Goal: Check status: Check status

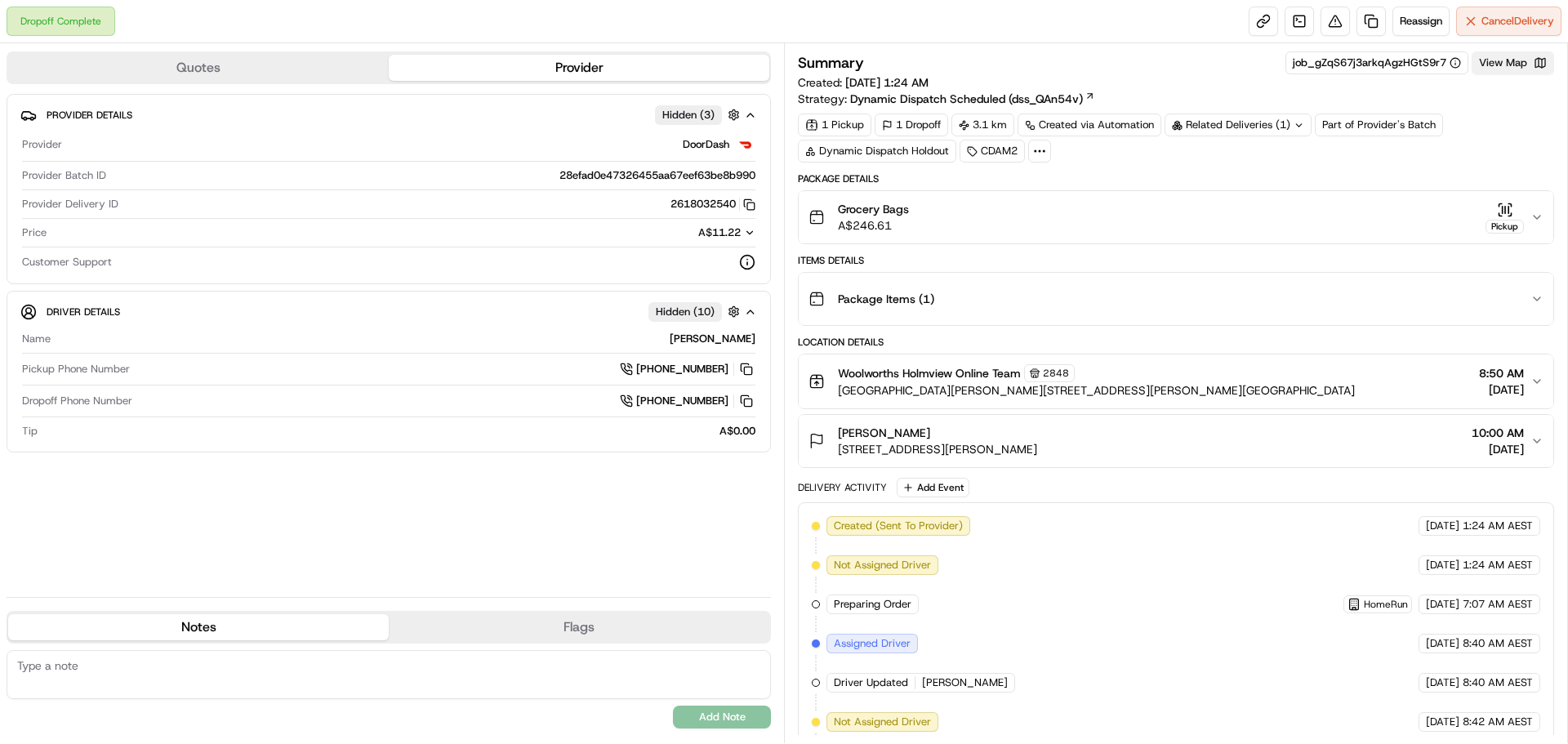
click at [1530, 63] on button "View Map" at bounding box center [1513, 63] width 82 height 22
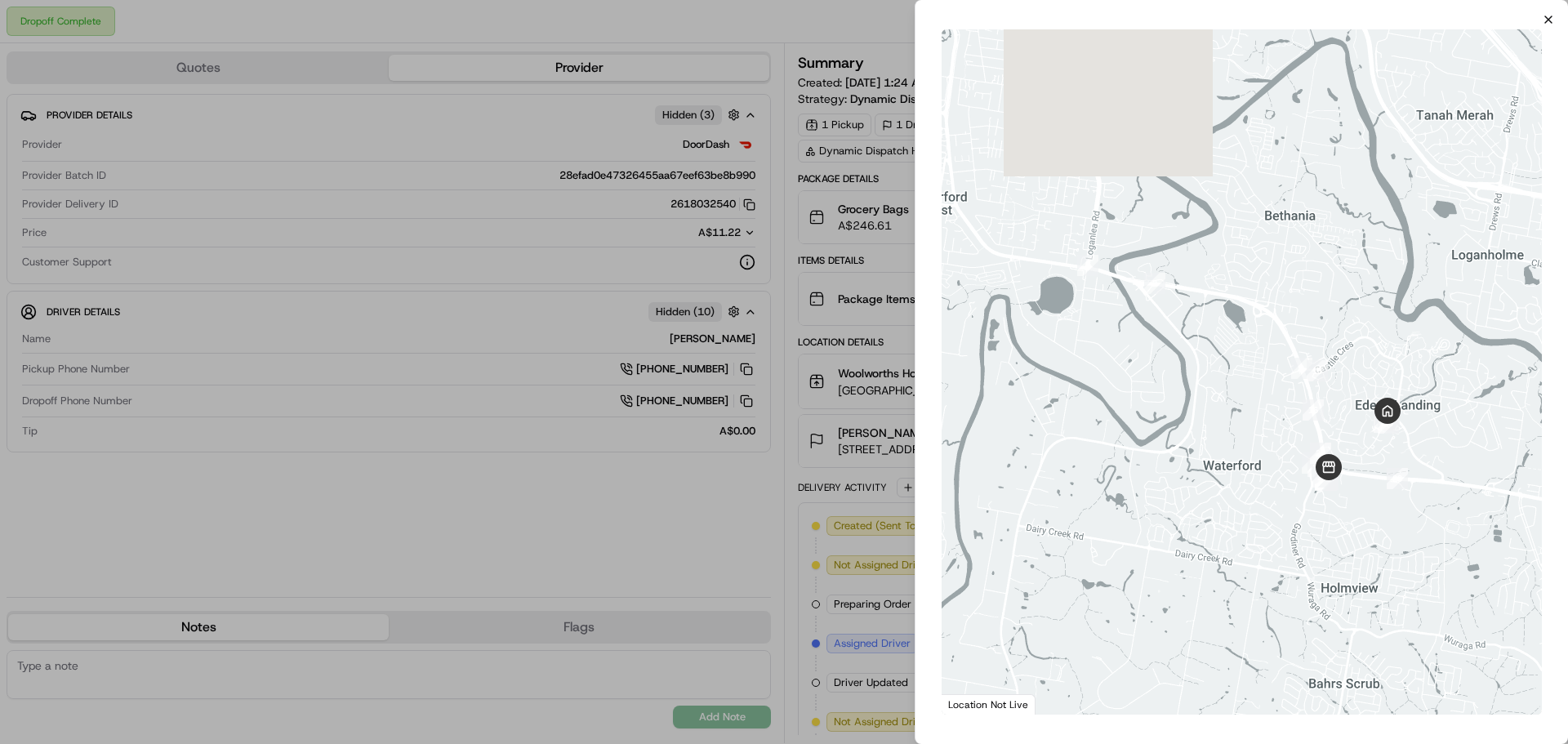
click at [1549, 16] on icon "button" at bounding box center [1548, 20] width 13 height 13
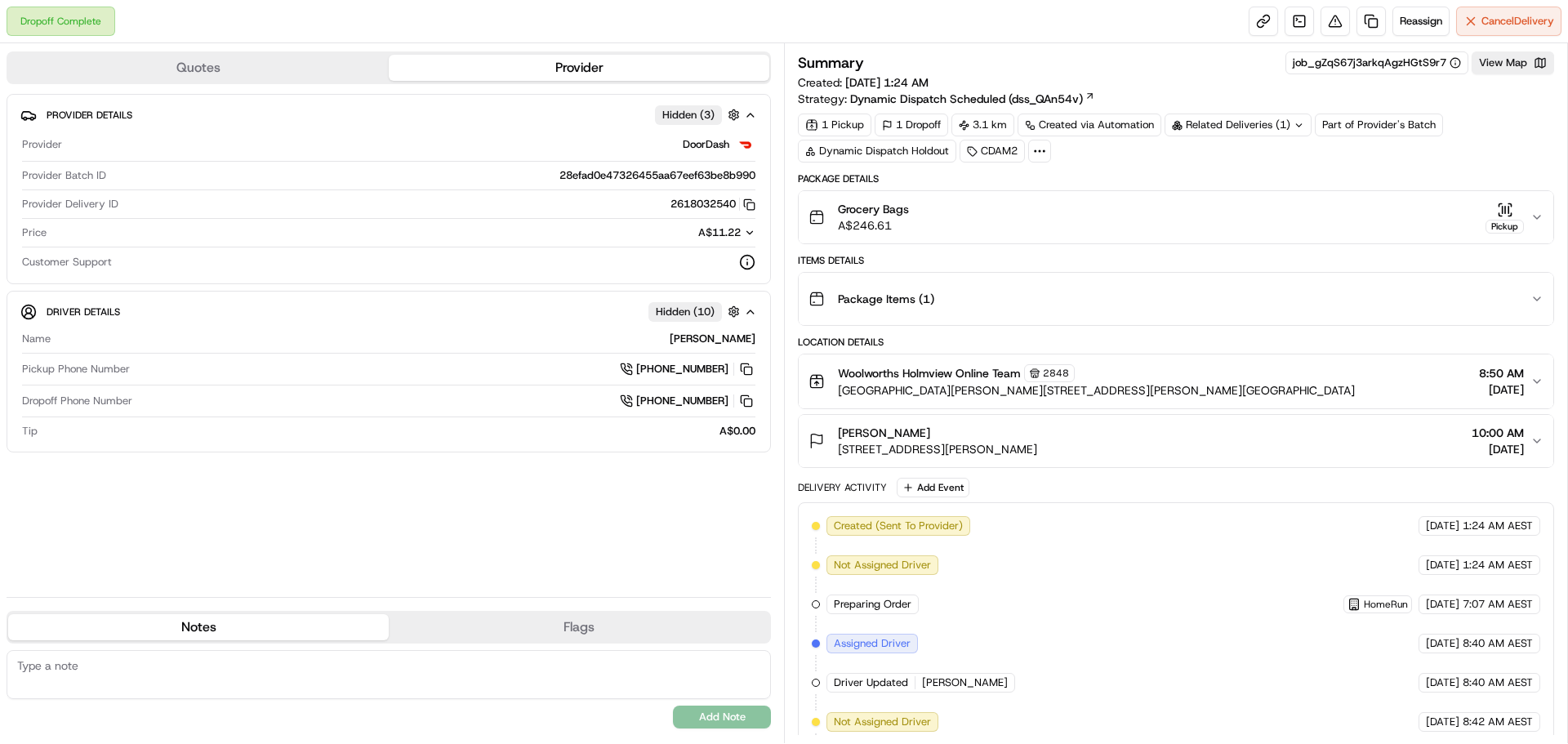
click at [1508, 212] on icon "button" at bounding box center [1508, 208] width 0 height 7
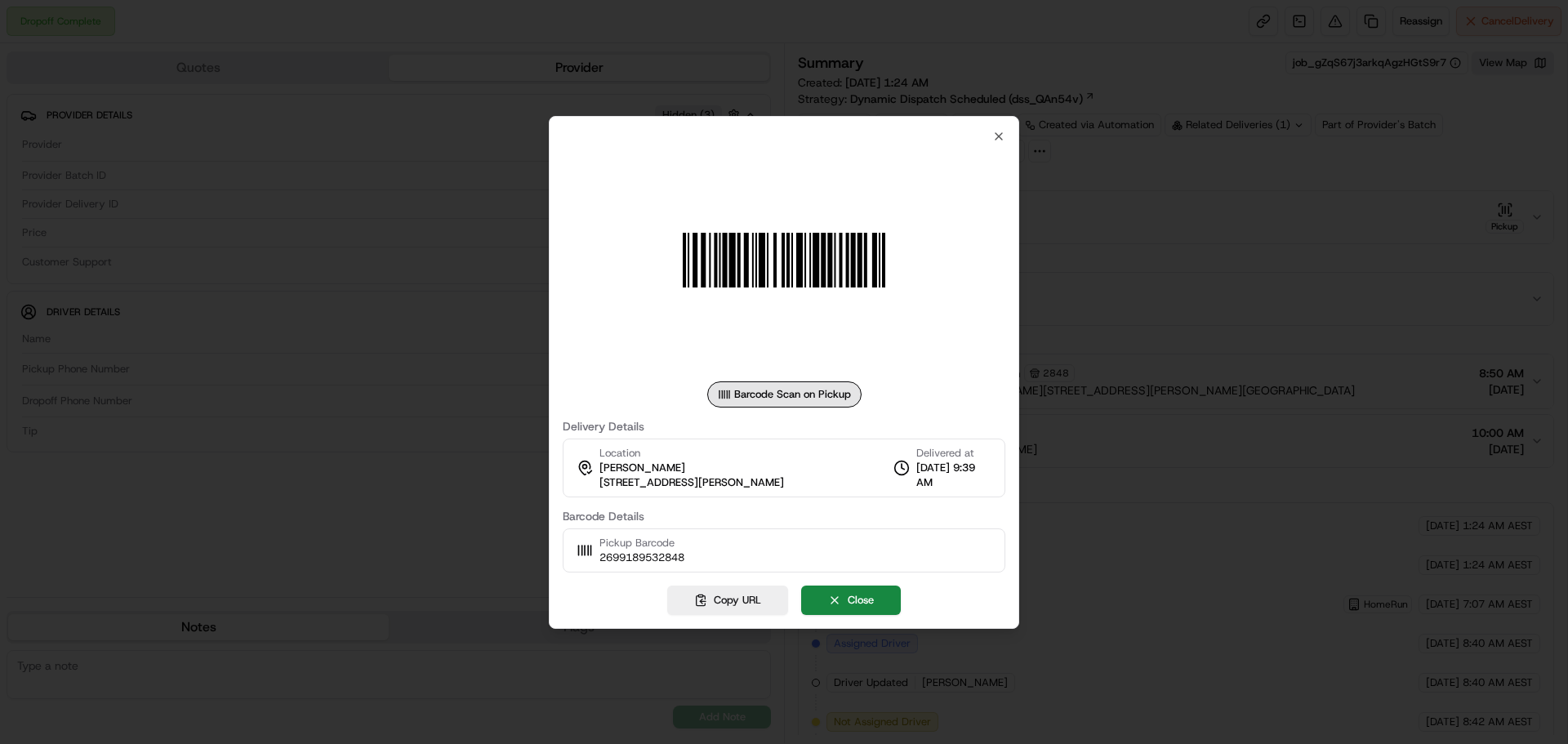
click at [992, 127] on div "Barcode Scan on Pickup Delivery Details Location [PERSON_NAME] [STREET_ADDRESS]…" at bounding box center [784, 372] width 471 height 512
click at [996, 135] on icon "button" at bounding box center [998, 136] width 13 height 13
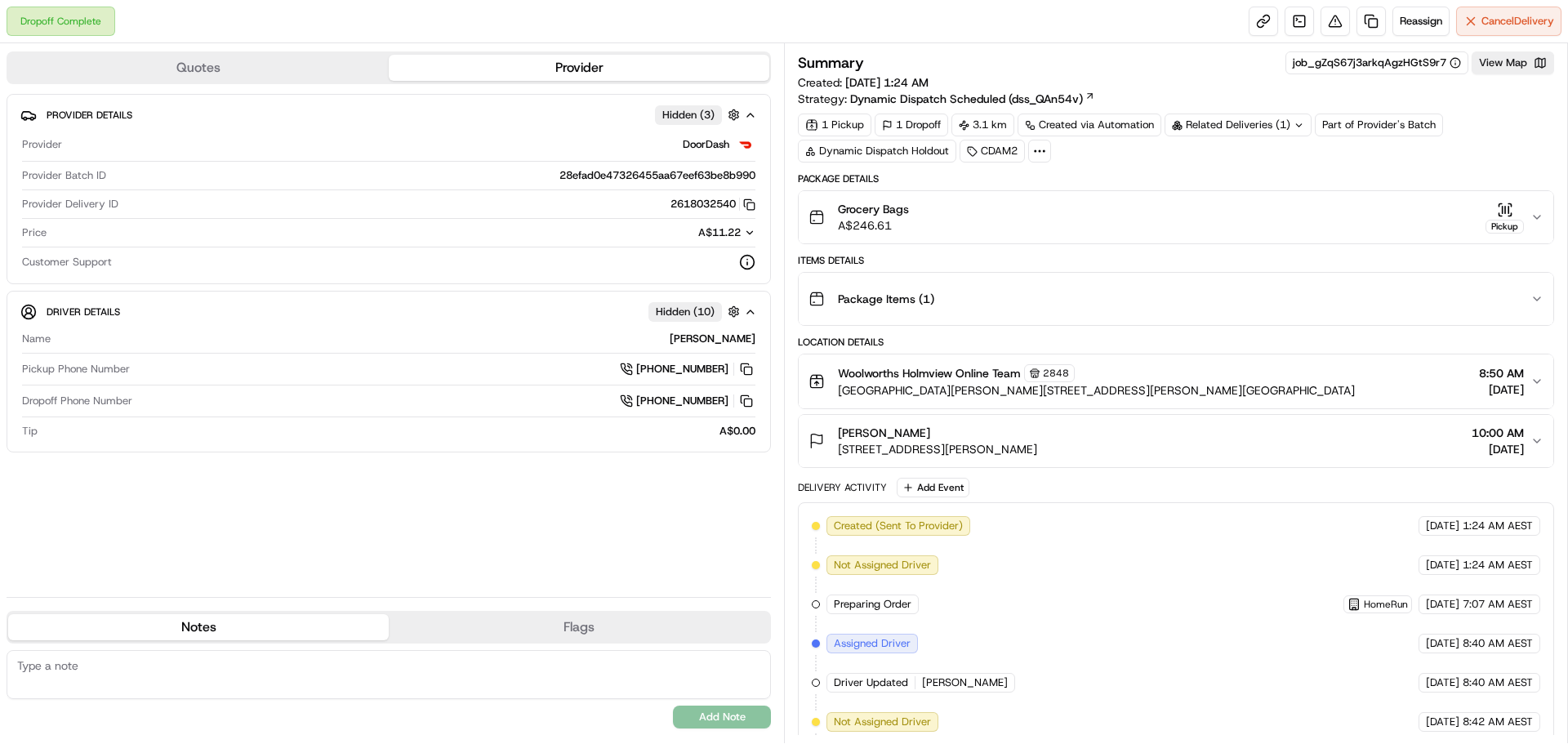
click at [1264, 213] on div "Grocery Bags A$246.61 Pickup" at bounding box center [1169, 217] width 722 height 33
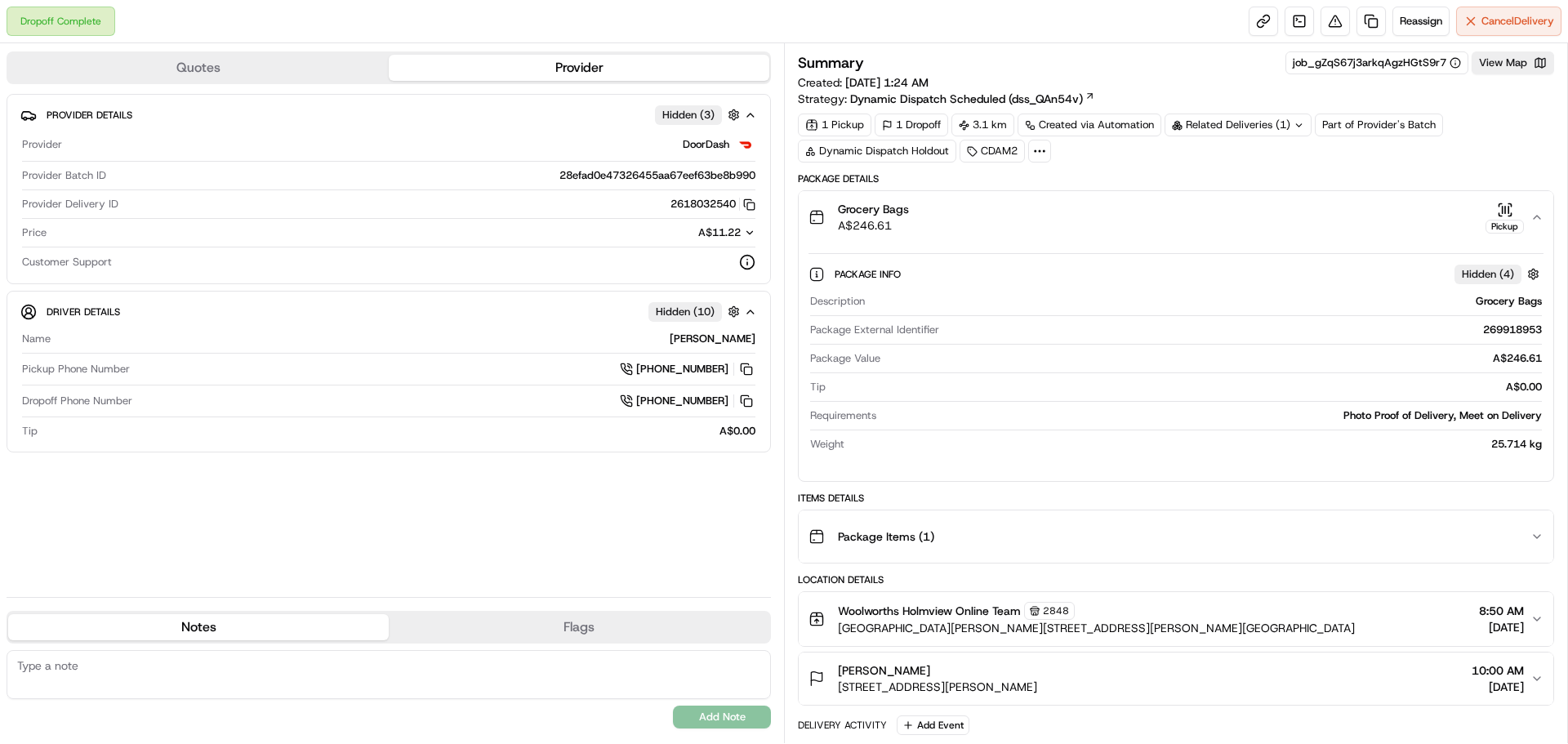
click at [1526, 216] on div "Grocery Bags A$246.61 Pickup" at bounding box center [1169, 217] width 722 height 33
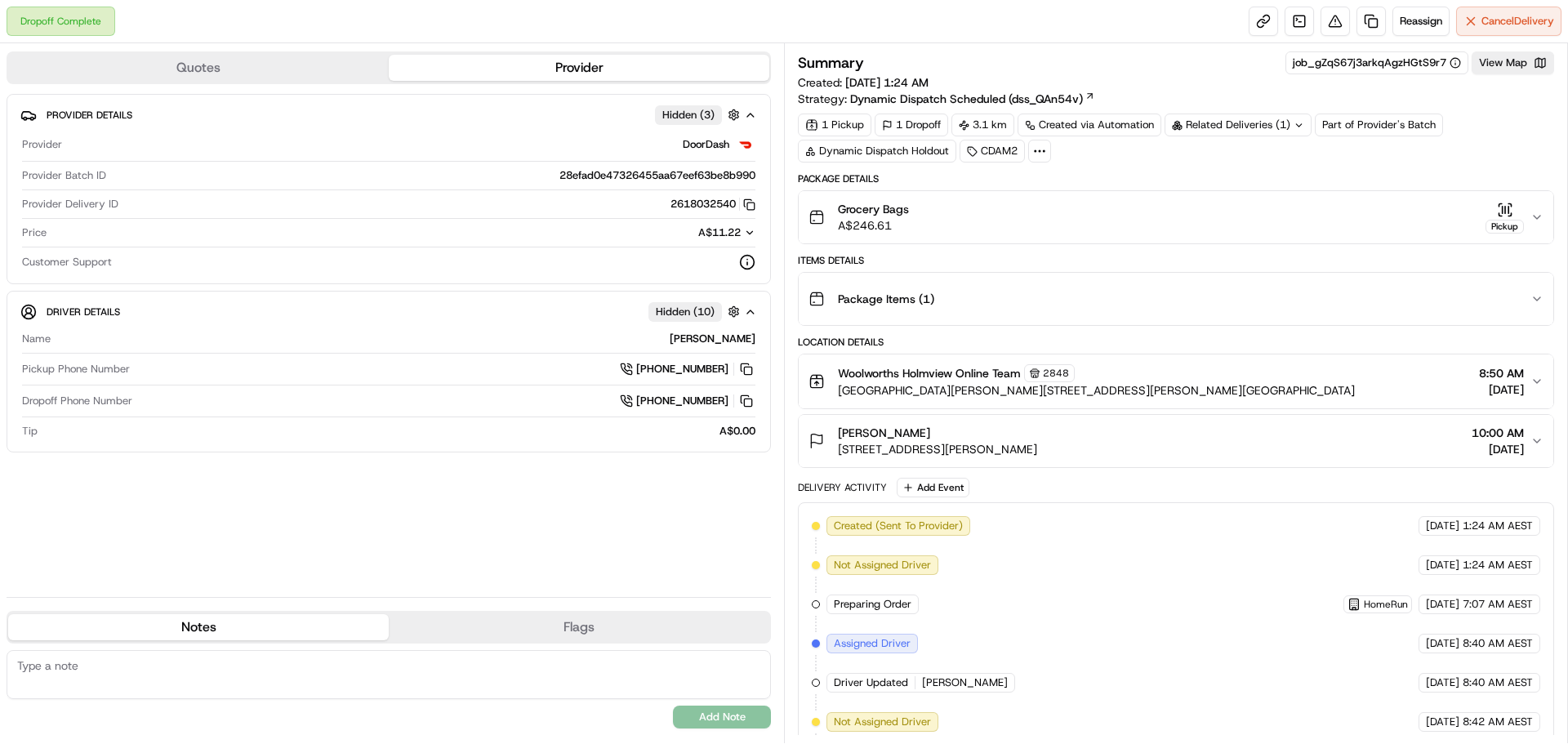
click at [1505, 205] on icon "button" at bounding box center [1505, 208] width 0 height 7
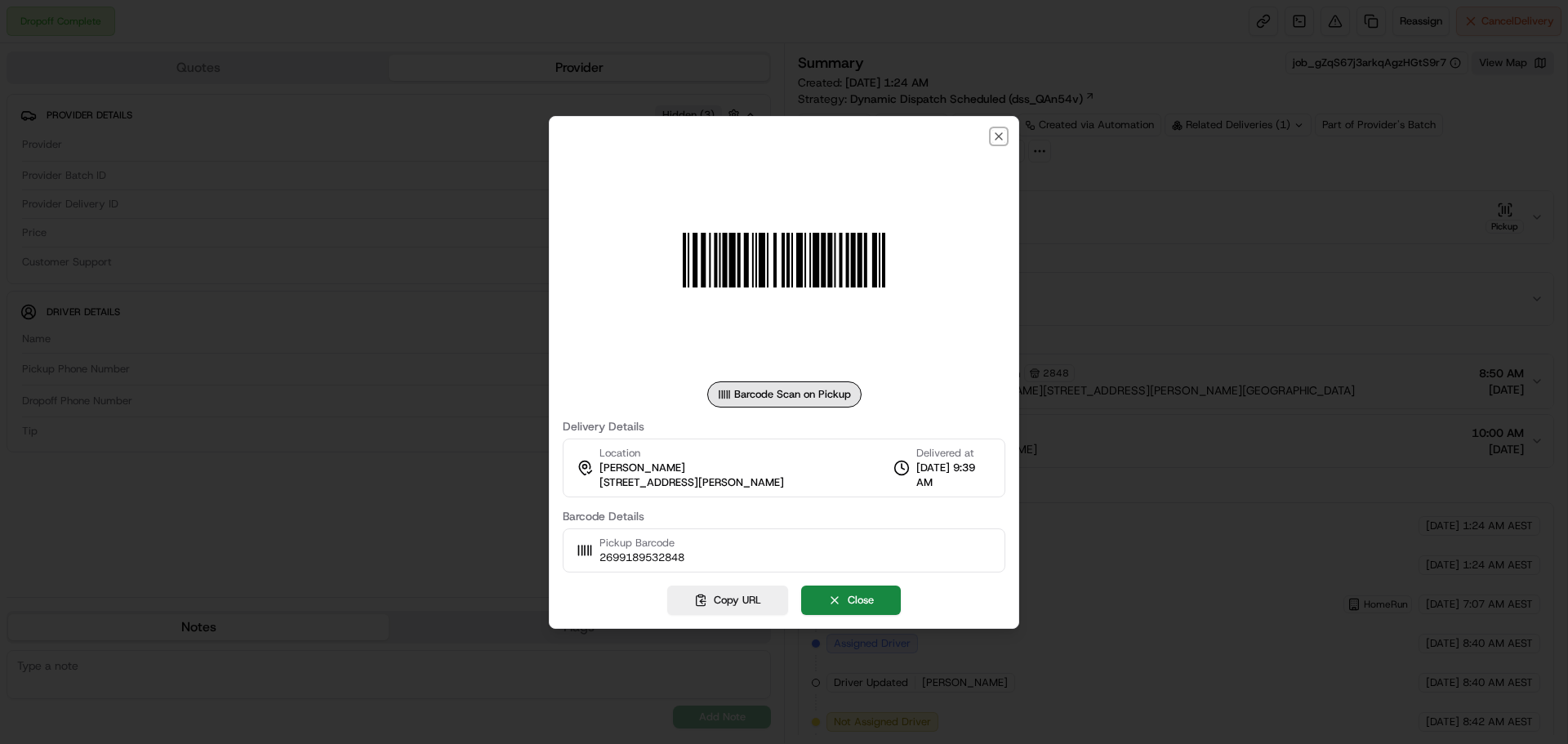
click at [998, 131] on icon "button" at bounding box center [998, 136] width 13 height 13
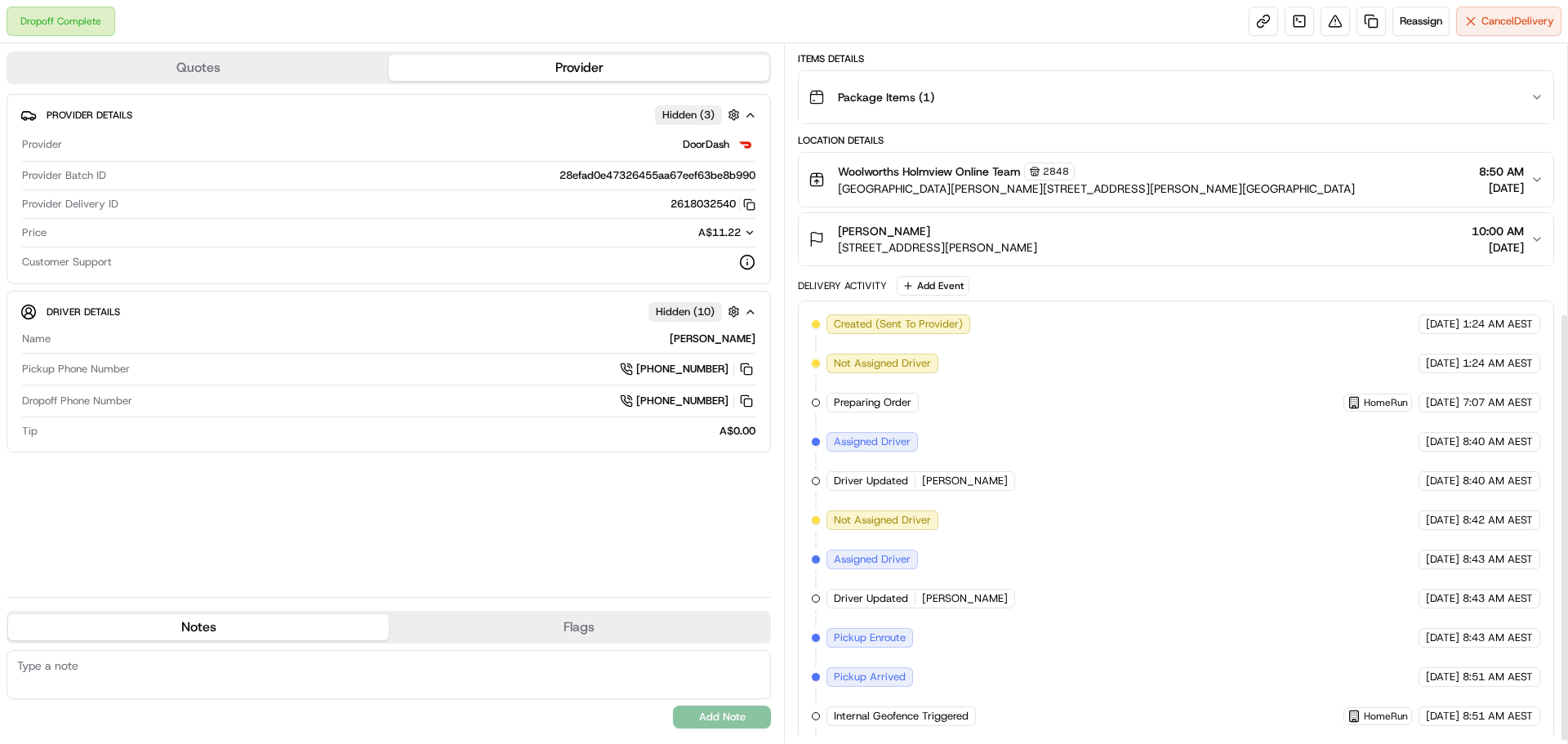
scroll to position [442, 0]
